Goal: Transaction & Acquisition: Purchase product/service

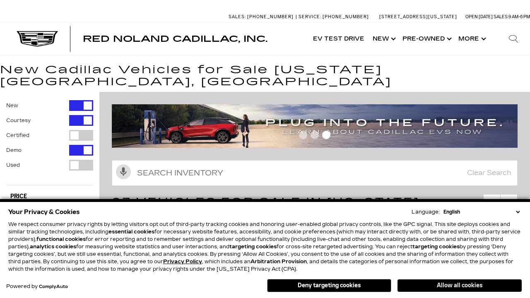
click at [460, 286] on button "Allow all cookies" at bounding box center [460, 286] width 124 height 12
